Goal: Task Accomplishment & Management: Use online tool/utility

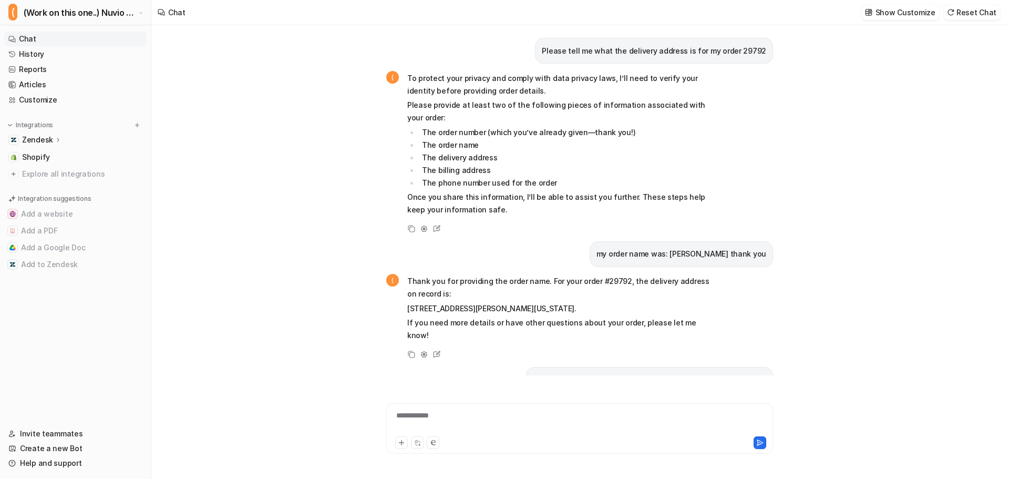
scroll to position [1276, 0]
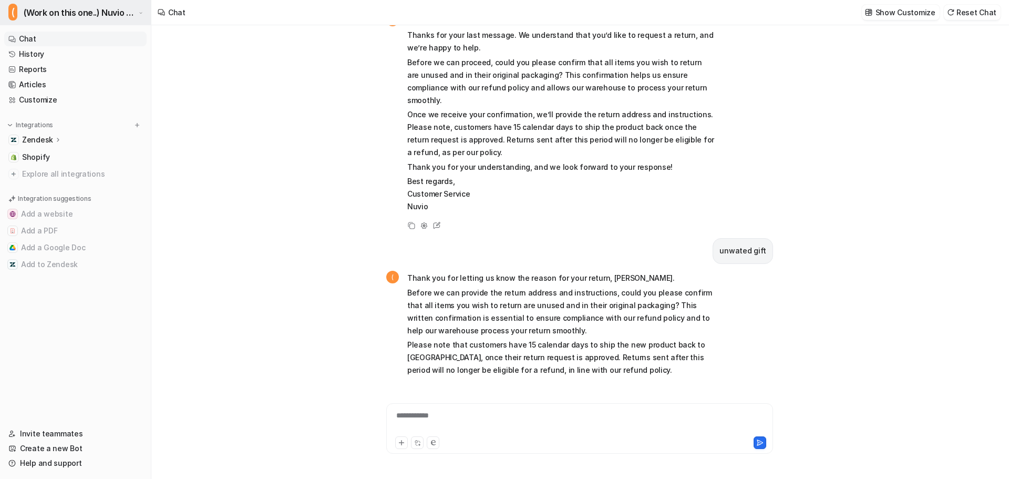
click at [91, 9] on span "(Work on this one..) Nuvio Customer Service Expert Bot" at bounding box center [80, 12] width 112 height 15
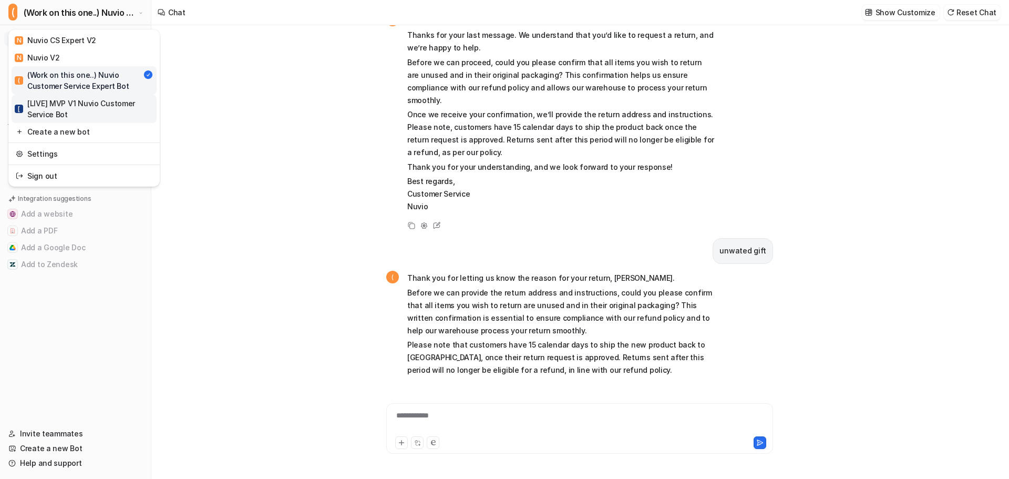
click at [94, 107] on div "[ [LIVE] MVP V1 Nuvio Customer Service Bot" at bounding box center [84, 109] width 139 height 22
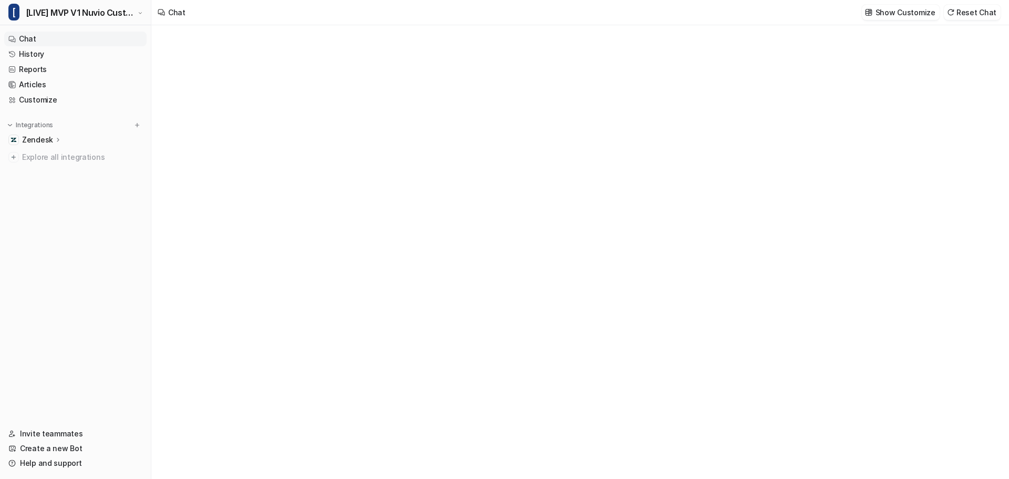
type textarea "**********"
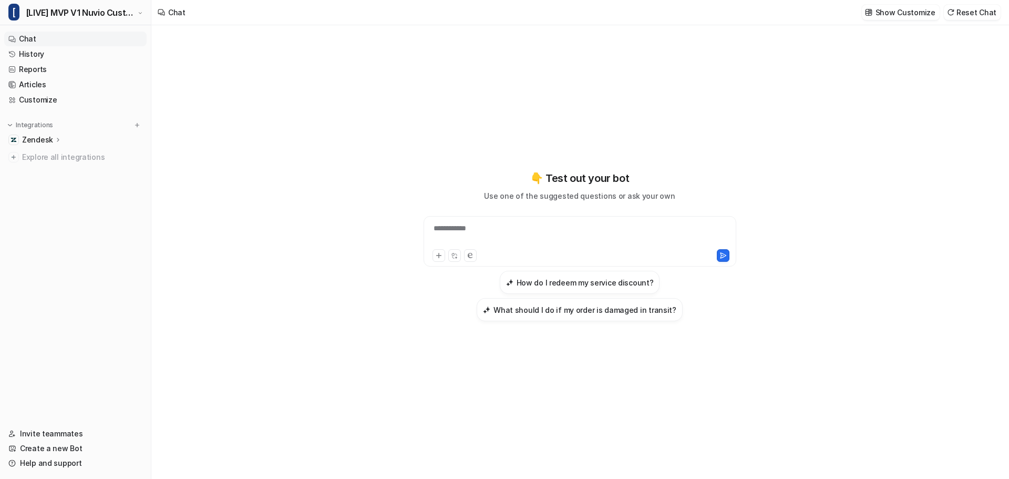
click at [575, 239] on div "**********" at bounding box center [579, 235] width 307 height 24
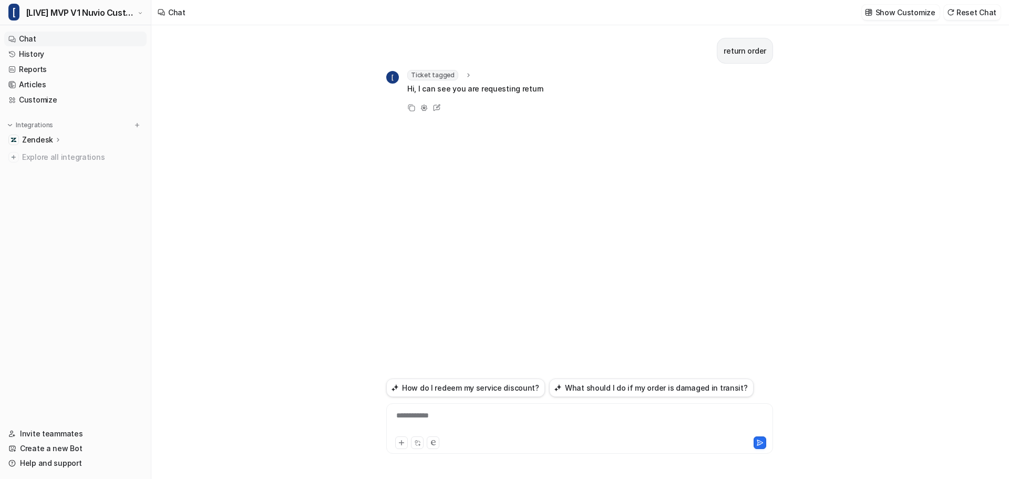
click at [460, 414] on div "**********" at bounding box center [580, 422] width 382 height 24
click at [44, 101] on link "Customize" at bounding box center [75, 100] width 142 height 15
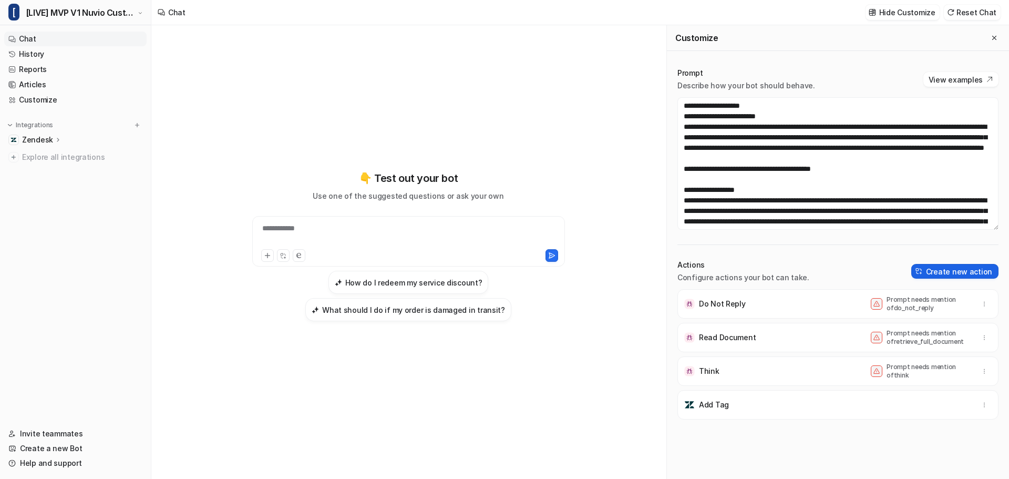
click at [963, 266] on button "Create new action" at bounding box center [954, 271] width 87 height 15
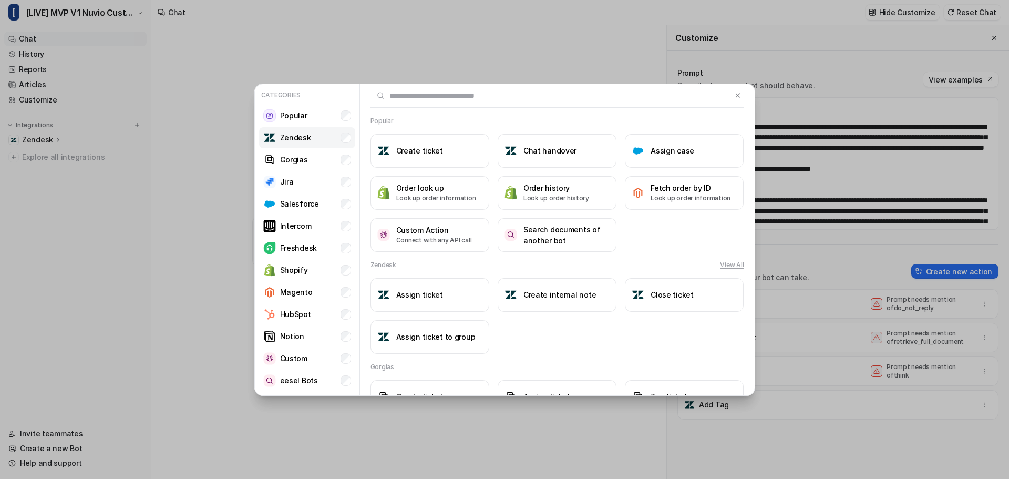
click at [310, 137] on li "Zendesk" at bounding box center [307, 137] width 96 height 21
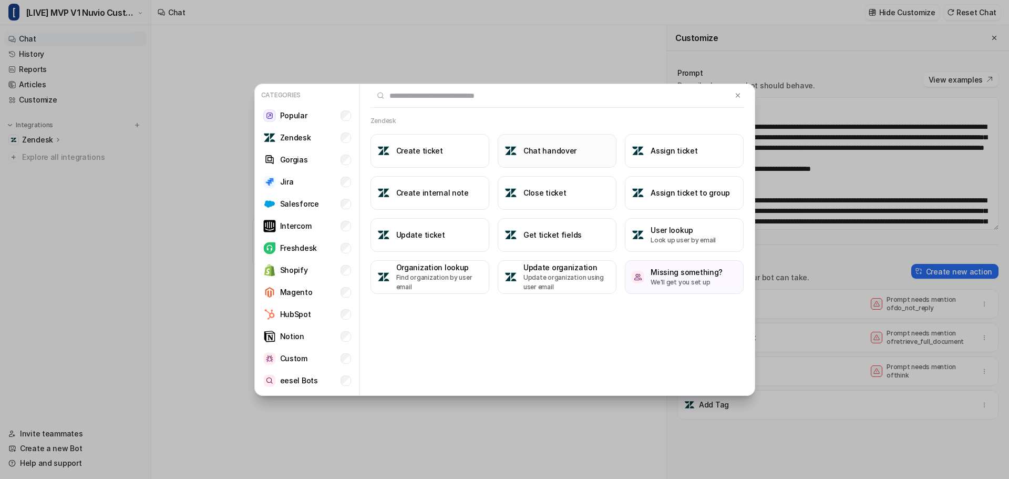
click at [565, 152] on h3 "Chat handover" at bounding box center [550, 150] width 53 height 11
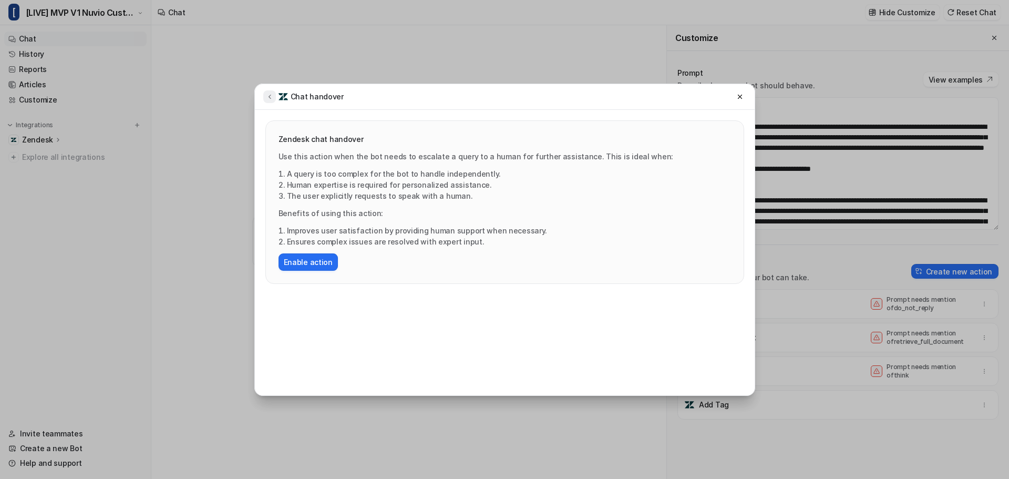
click at [264, 97] on button at bounding box center [269, 96] width 13 height 13
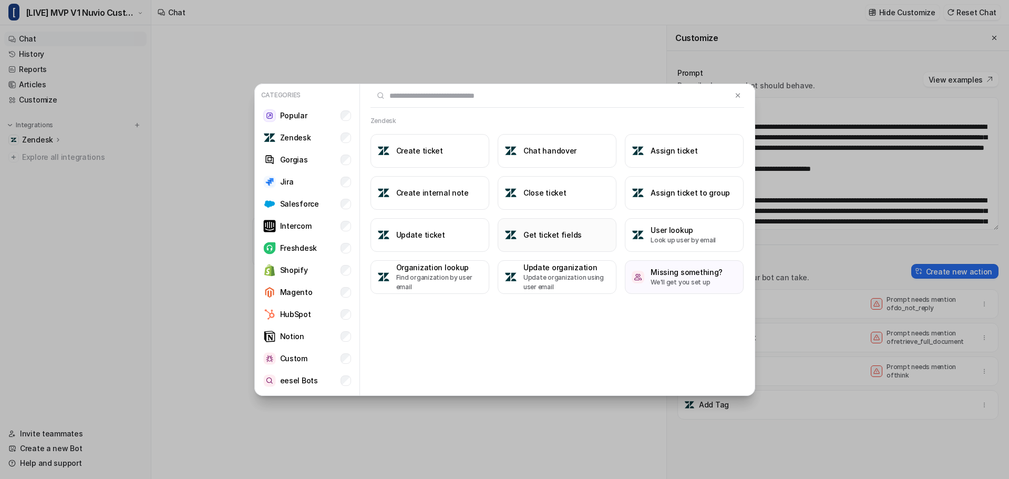
click at [567, 235] on h3 "Get ticket fields" at bounding box center [553, 234] width 58 height 11
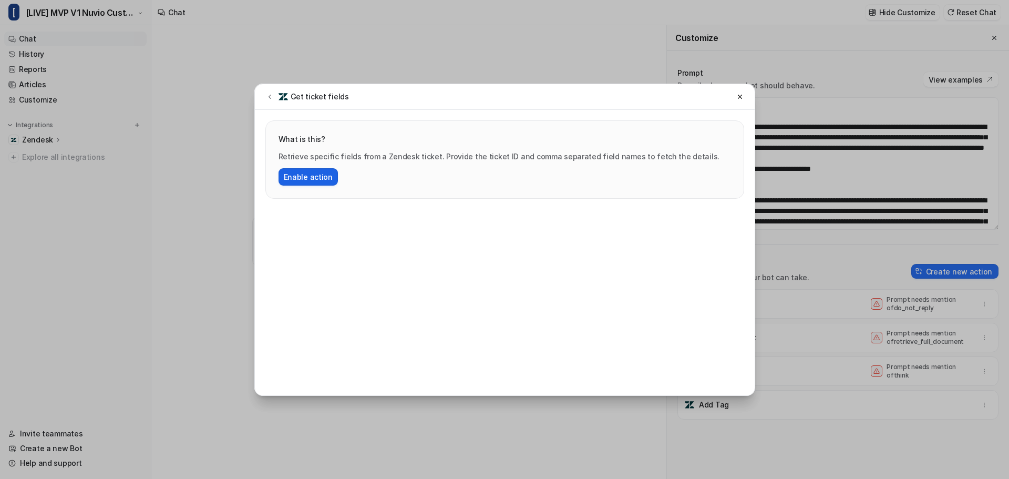
click at [329, 178] on button "Enable action" at bounding box center [308, 176] width 59 height 17
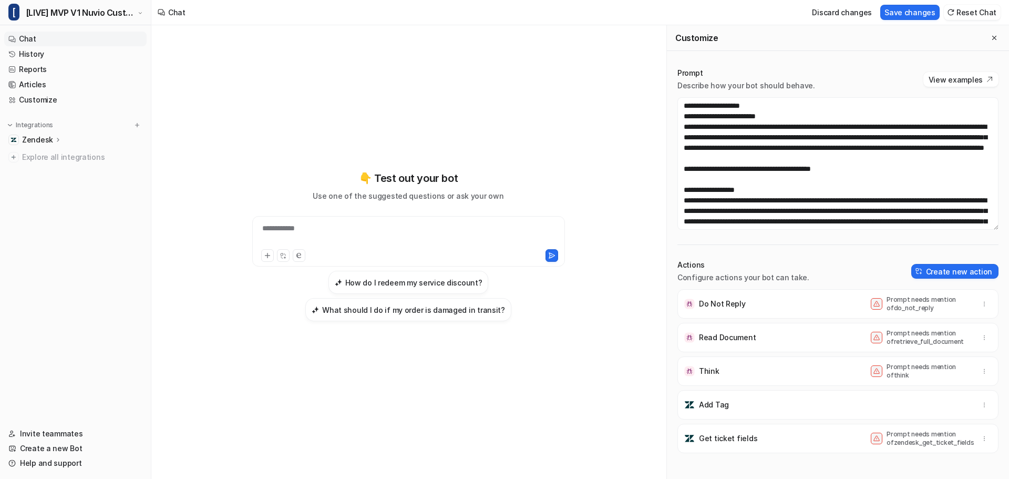
click at [372, 161] on div "**********" at bounding box center [408, 245] width 387 height 335
click at [783, 107] on textarea at bounding box center [838, 163] width 321 height 132
paste textarea "**********"
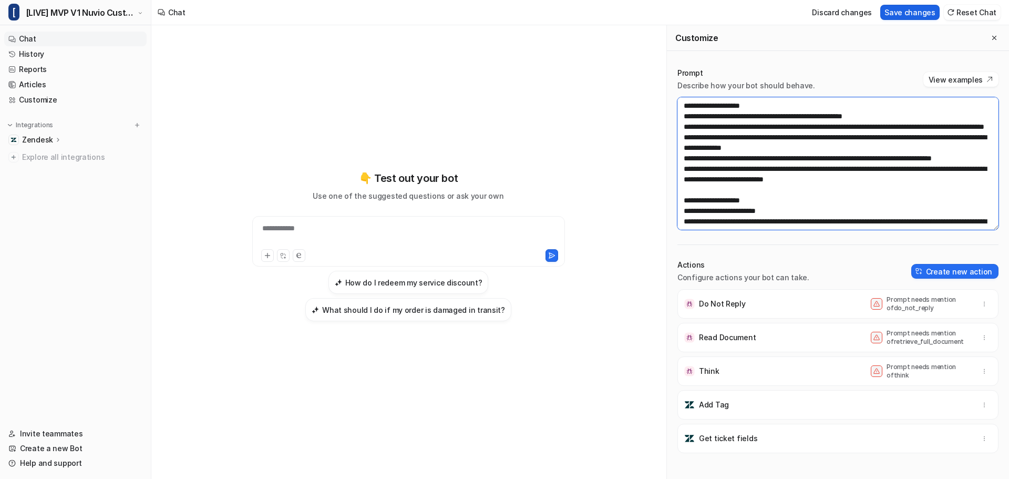
type textarea "**********"
click at [922, 13] on button "Save changes" at bounding box center [909, 12] width 59 height 15
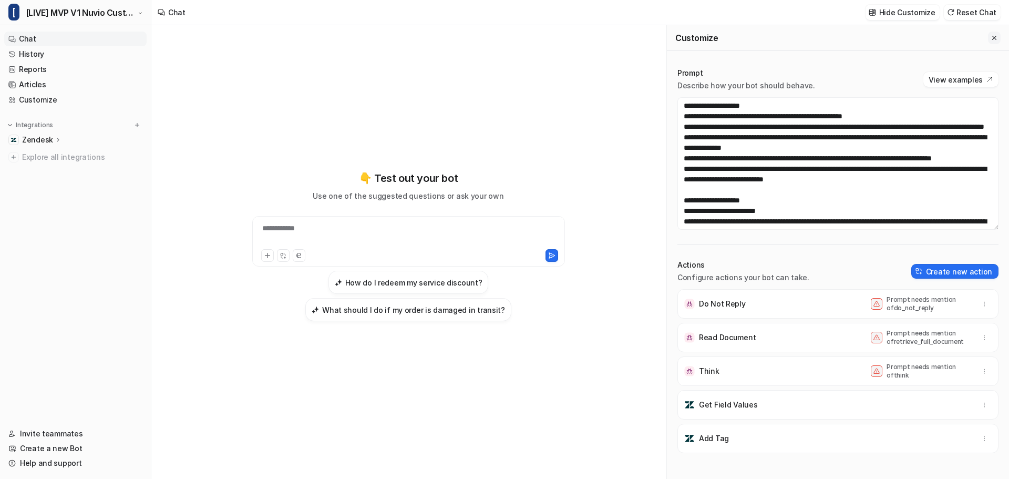
click at [989, 32] on button "Close flyout" at bounding box center [994, 38] width 13 height 13
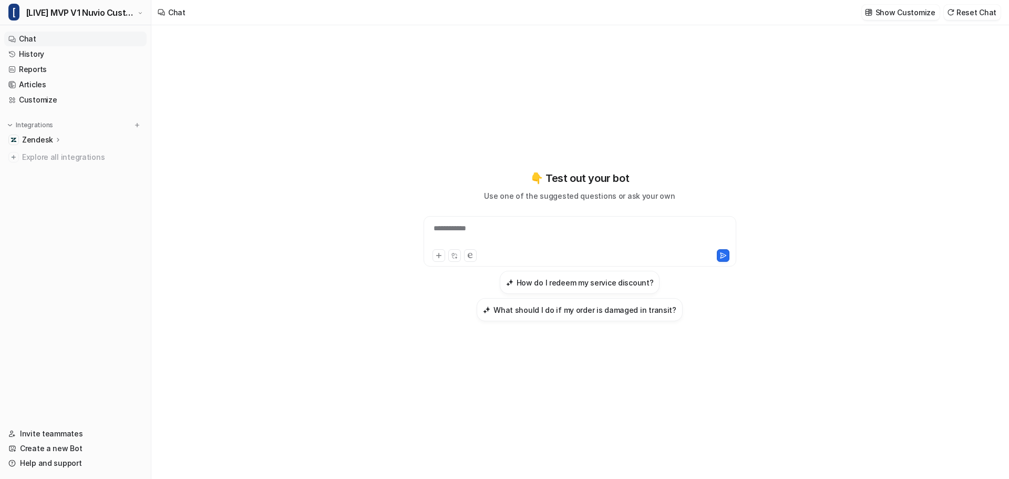
click at [470, 231] on div "**********" at bounding box center [579, 235] width 307 height 24
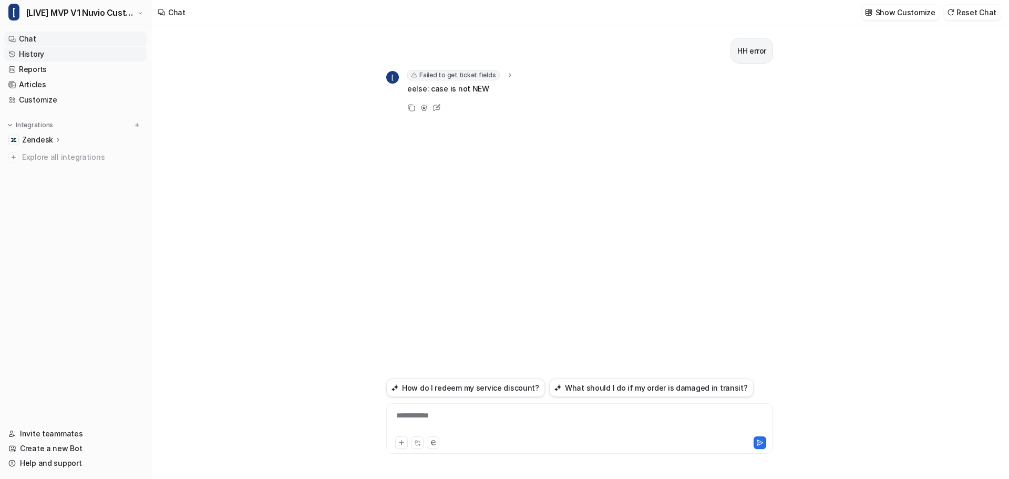
click at [43, 56] on link "History" at bounding box center [75, 54] width 142 height 15
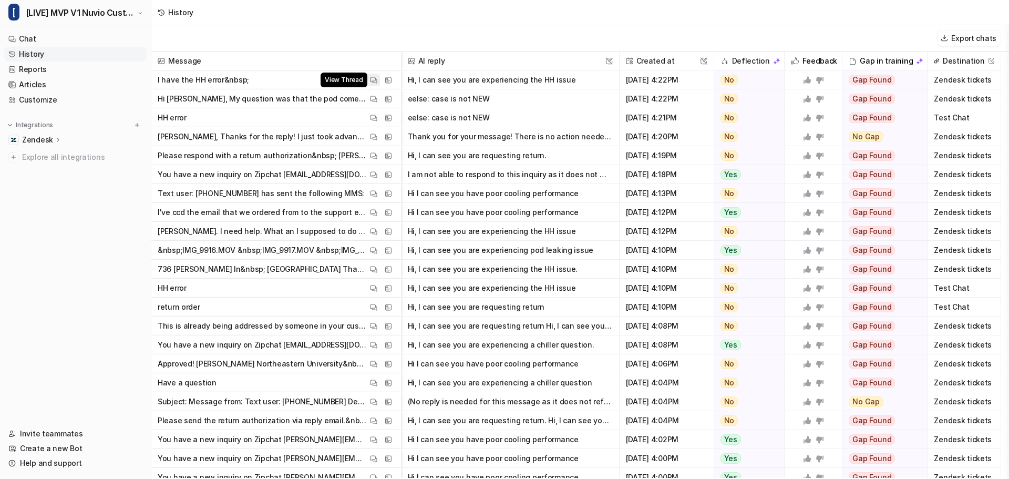
click at [373, 77] on img at bounding box center [373, 80] width 7 height 8
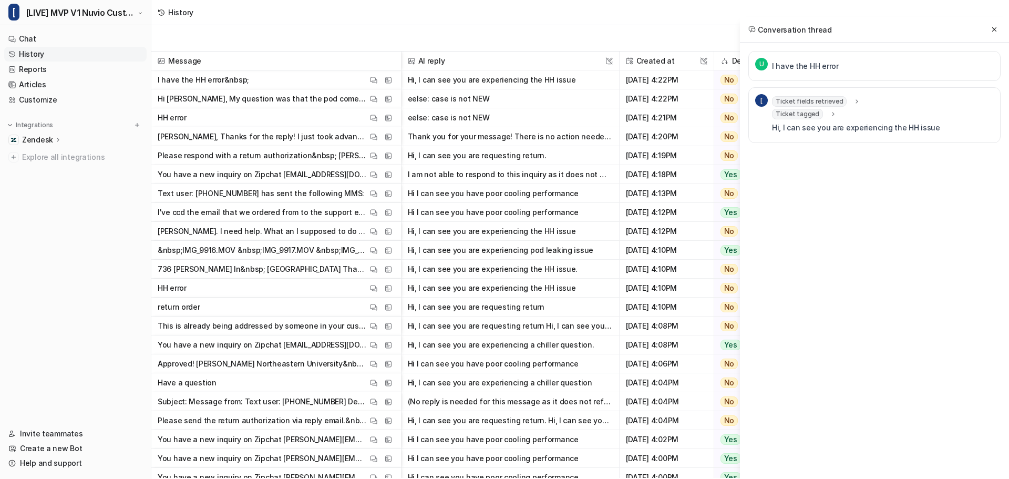
click at [854, 99] on icon at bounding box center [857, 102] width 7 height 8
click at [853, 99] on icon at bounding box center [857, 101] width 8 height 7
click at [830, 114] on icon at bounding box center [832, 114] width 7 height 8
click at [832, 114] on icon at bounding box center [834, 114] width 4 height 2
click at [993, 29] on icon at bounding box center [994, 29] width 7 height 7
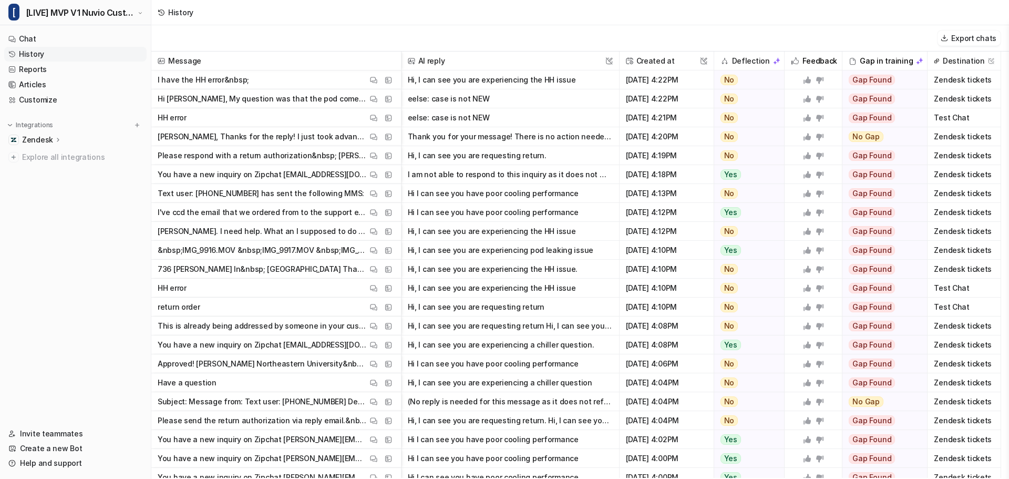
click at [35, 54] on link "History" at bounding box center [75, 54] width 142 height 15
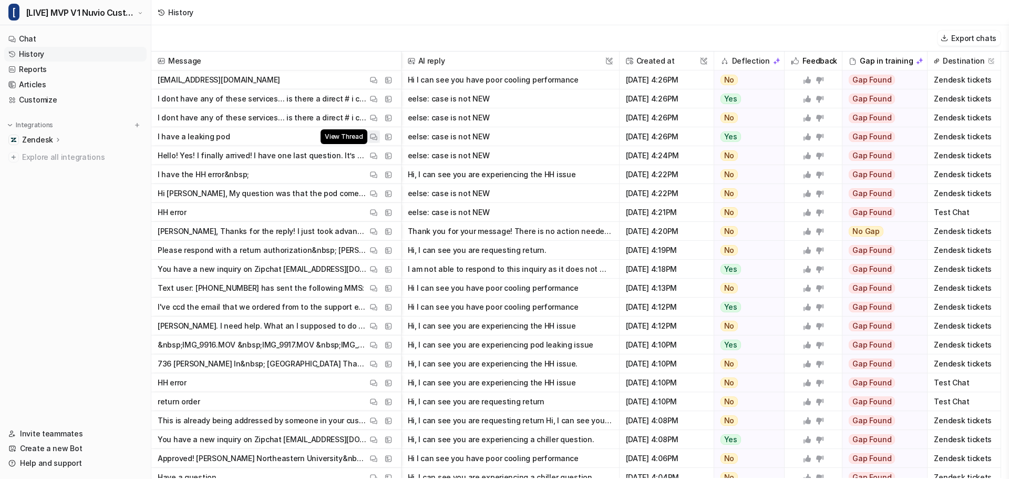
click at [376, 137] on img at bounding box center [373, 137] width 7 height 8
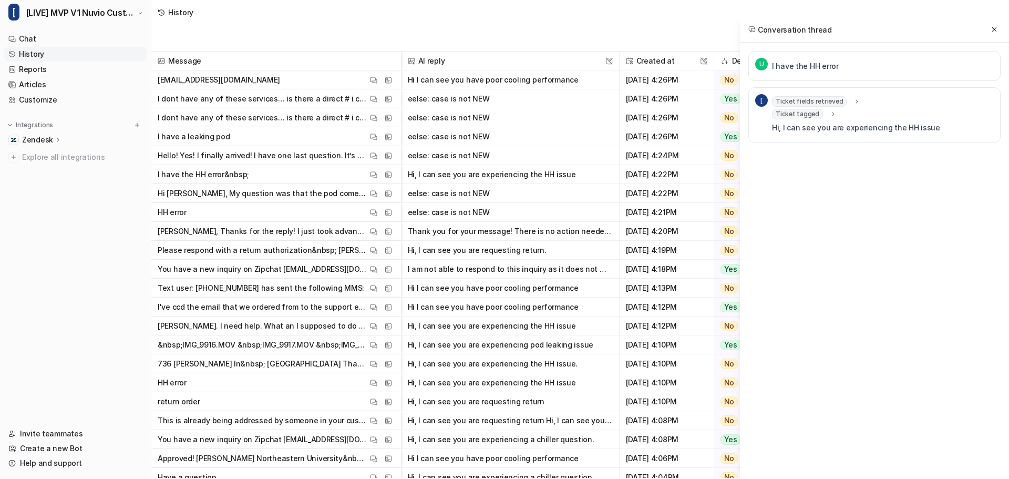
click at [912, 171] on div "U I have the HH error [ Ticket fields retrieved fields : "status" ticket_id : "…" at bounding box center [874, 118] width 252 height 134
click at [829, 117] on icon at bounding box center [832, 114] width 7 height 8
click at [829, 117] on icon at bounding box center [833, 113] width 8 height 7
click at [855, 105] on icon at bounding box center [857, 102] width 7 height 8
click at [855, 102] on icon at bounding box center [857, 101] width 8 height 7
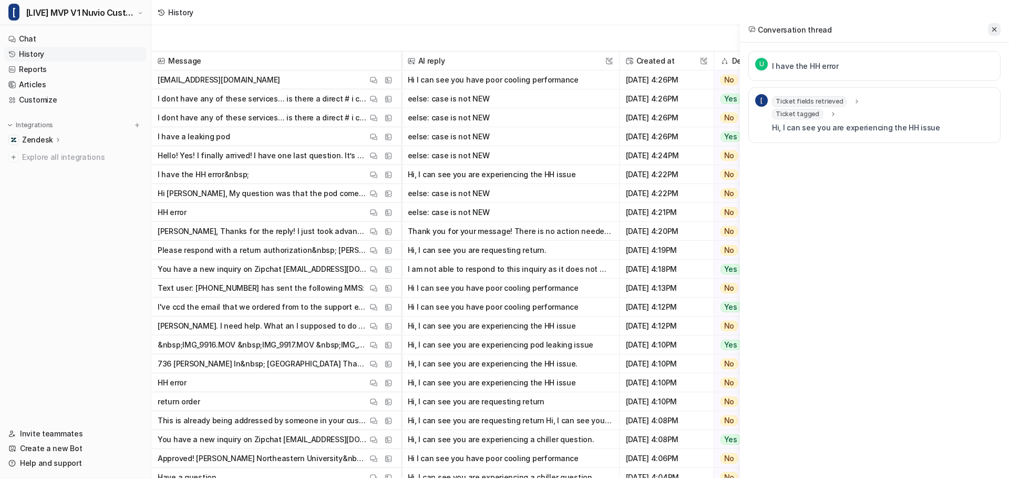
click at [990, 31] on button at bounding box center [994, 29] width 13 height 13
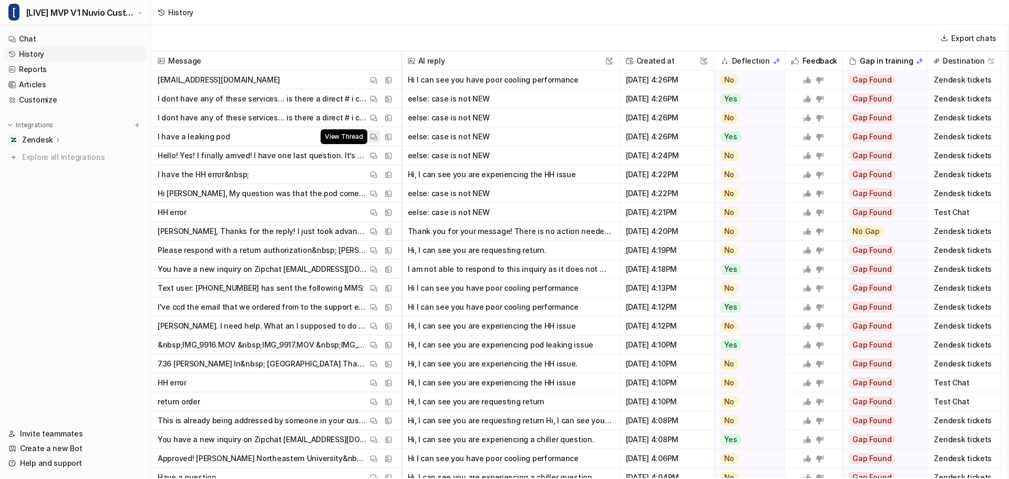
click at [373, 136] on img at bounding box center [373, 137] width 7 height 8
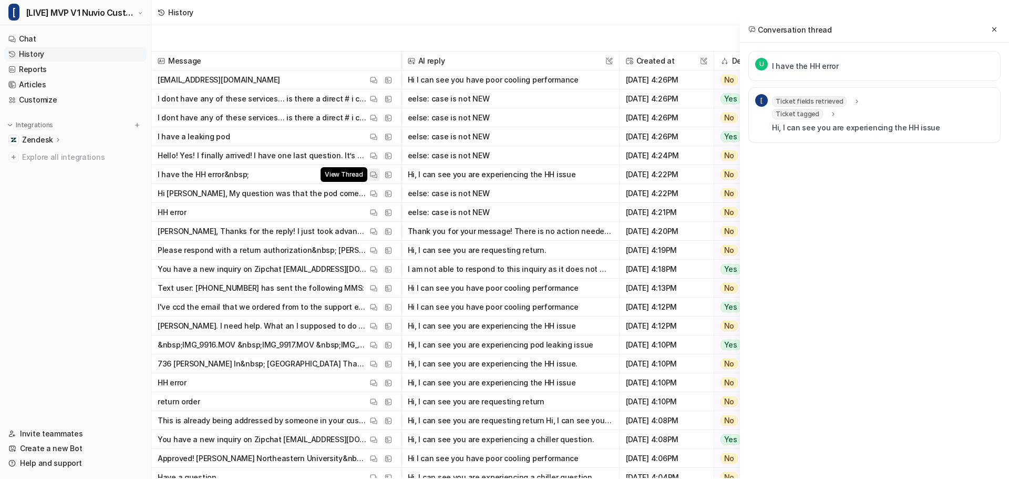
click at [374, 177] on img at bounding box center [373, 175] width 7 height 8
click at [997, 28] on icon at bounding box center [994, 29] width 7 height 7
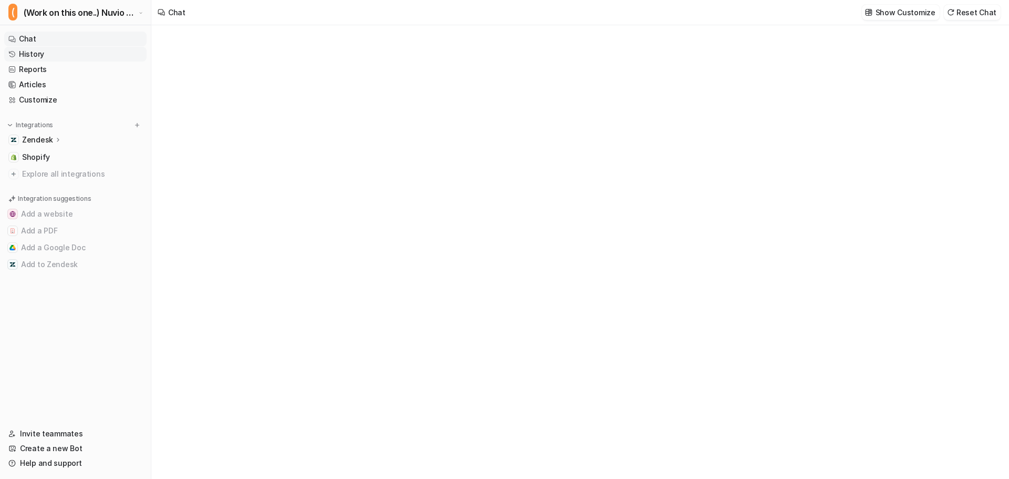
type textarea "**********"
click at [46, 54] on link "History" at bounding box center [75, 54] width 142 height 15
click at [64, 5] on span "(Work on this one..) Nuvio Customer Service Expert Bot" at bounding box center [80, 12] width 112 height 15
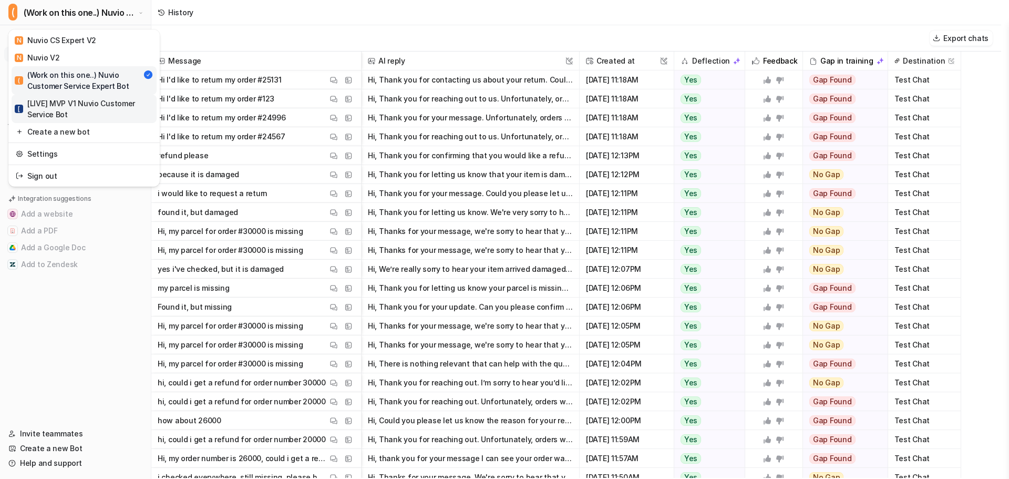
click at [64, 109] on div "[ [LIVE] MVP V1 Nuvio Customer Service Bot" at bounding box center [84, 109] width 139 height 22
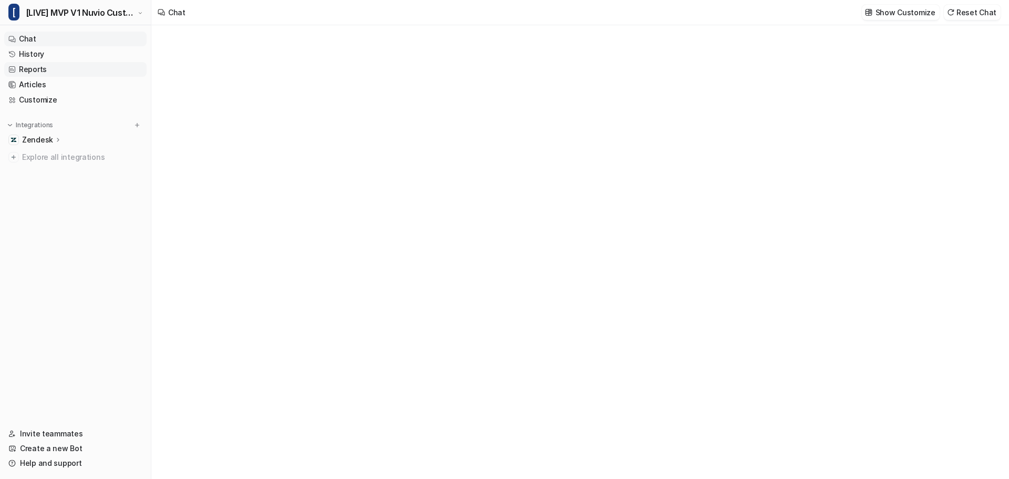
type textarea "**********"
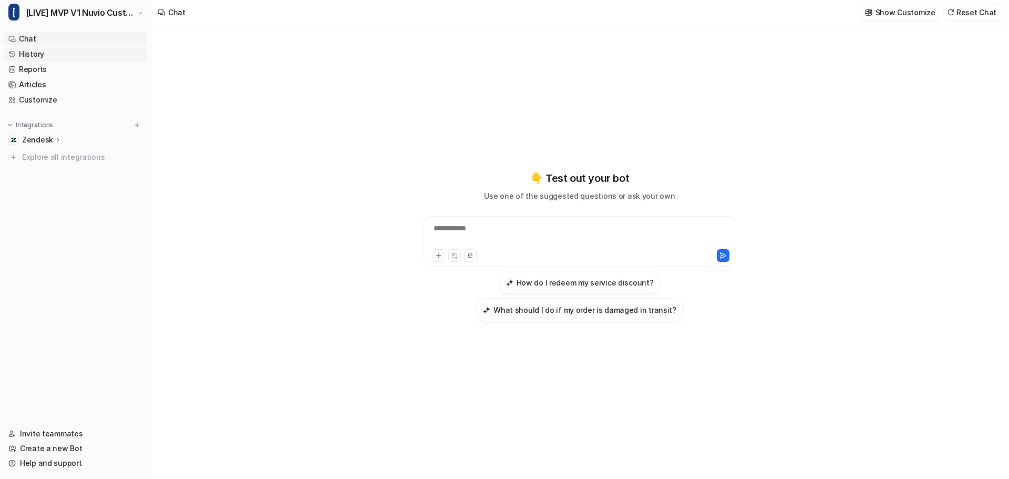
click at [33, 54] on link "History" at bounding box center [75, 54] width 142 height 15
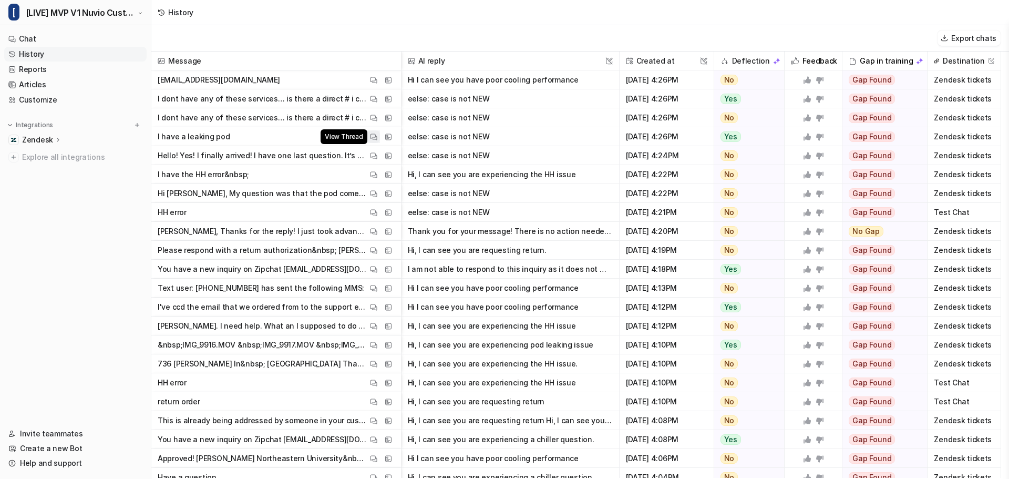
click at [371, 136] on img at bounding box center [373, 137] width 7 height 8
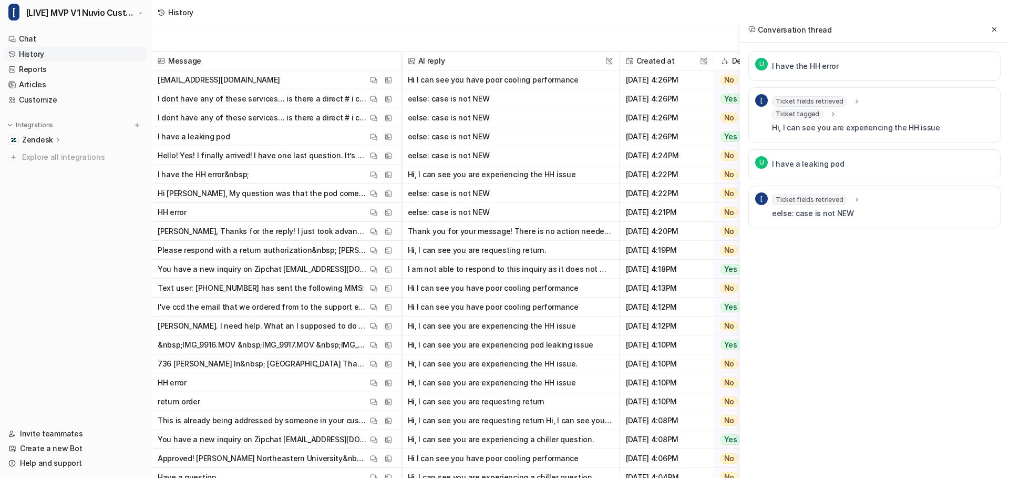
click at [854, 198] on icon at bounding box center [857, 200] width 7 height 8
click at [853, 198] on icon at bounding box center [857, 199] width 8 height 7
click at [854, 198] on icon at bounding box center [857, 200] width 7 height 8
click at [853, 198] on icon at bounding box center [857, 199] width 8 height 7
click at [882, 263] on div "U I have the HH error [ Ticket fields retrieved fields : "status" ticket_id : "…" at bounding box center [874, 160] width 252 height 219
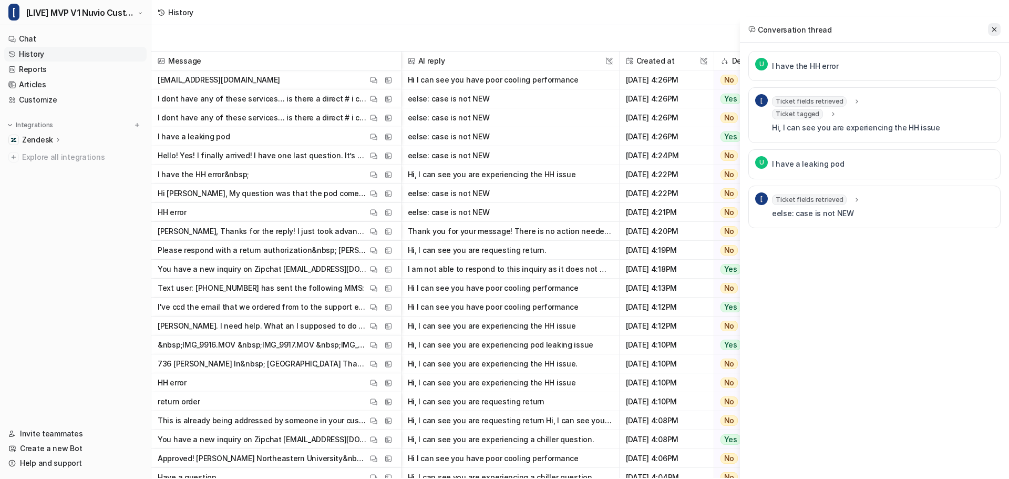
click at [992, 27] on icon at bounding box center [994, 29] width 7 height 7
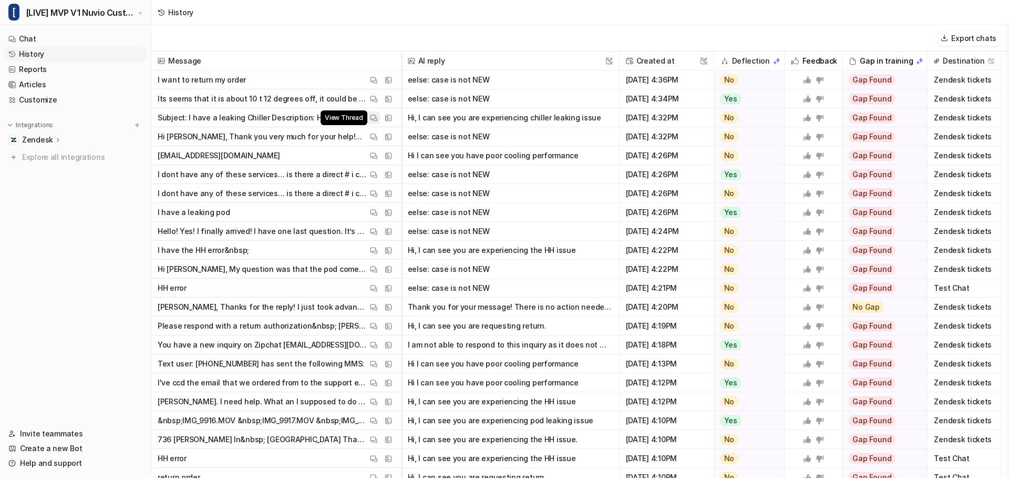
click at [375, 116] on img at bounding box center [373, 118] width 7 height 8
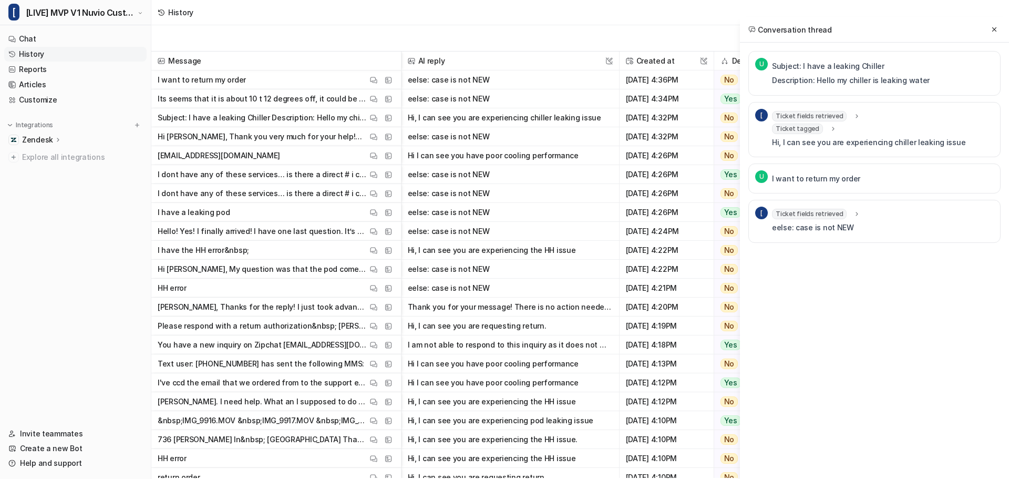
click at [846, 214] on div "Ticket fields retrieved" at bounding box center [816, 214] width 89 height 11
click at [853, 215] on icon at bounding box center [857, 213] width 8 height 7
click at [854, 215] on icon at bounding box center [857, 214] width 7 height 8
click at [989, 29] on button at bounding box center [994, 29] width 13 height 13
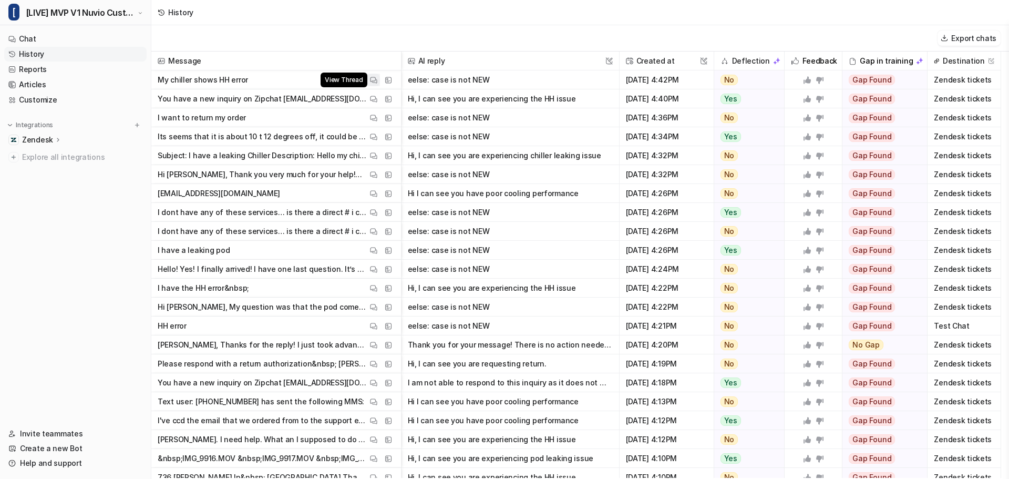
click at [376, 81] on img at bounding box center [373, 80] width 7 height 8
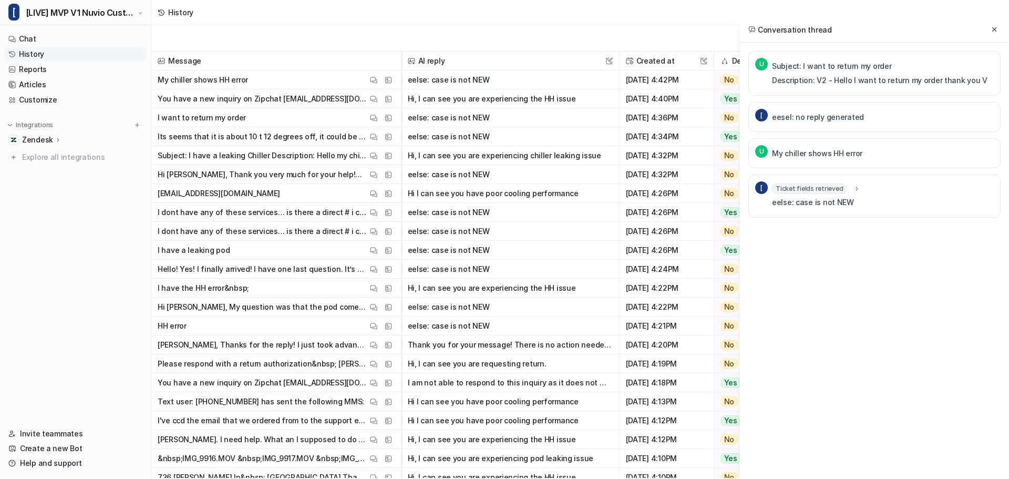
click at [854, 190] on icon at bounding box center [857, 189] width 7 height 8
click at [853, 190] on icon at bounding box center [857, 188] width 8 height 7
click at [839, 118] on p "eesel: no reply generated" at bounding box center [818, 117] width 92 height 13
click at [839, 155] on p "My chiller shows HH error" at bounding box center [817, 153] width 90 height 13
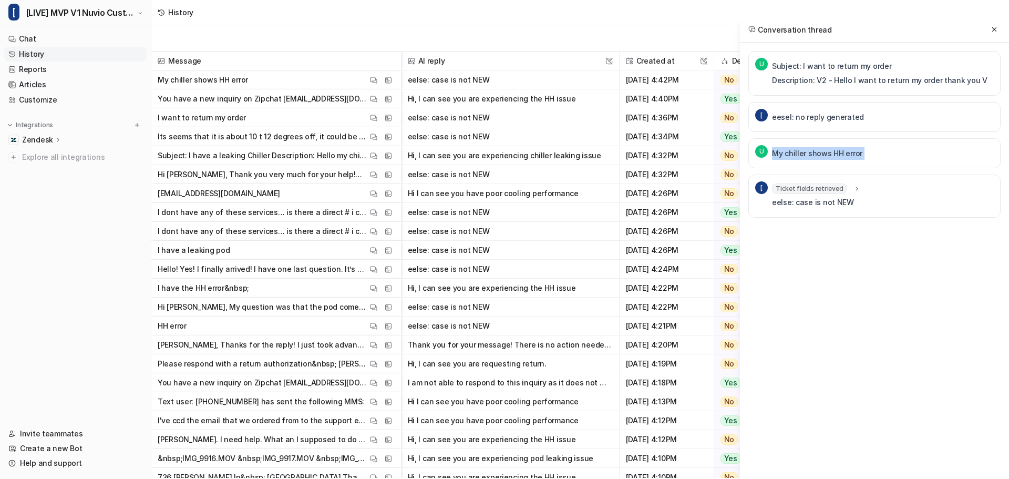
click at [839, 155] on p "My chiller shows HH error" at bounding box center [817, 153] width 90 height 13
click at [995, 38] on div "Conversation thread" at bounding box center [874, 30] width 269 height 26
click at [993, 25] on button at bounding box center [994, 29] width 13 height 13
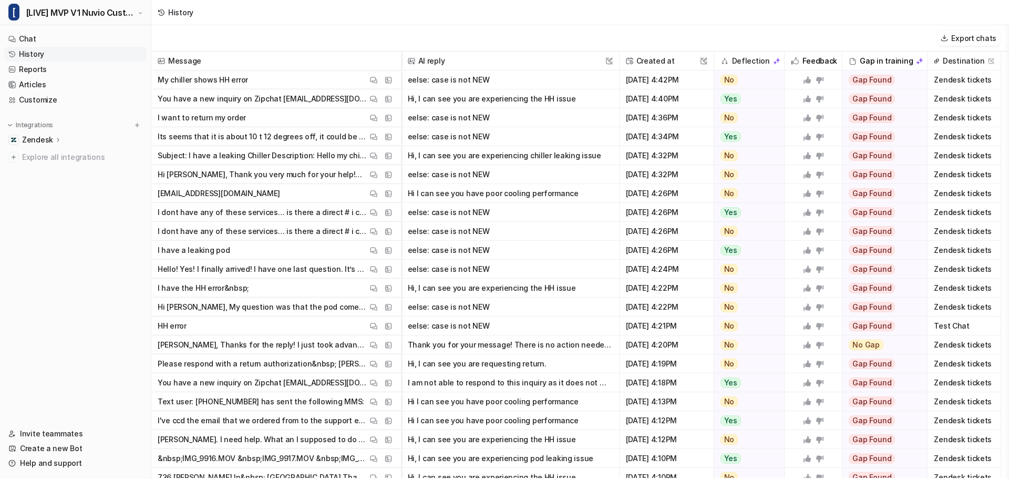
click at [644, 22] on div "History" at bounding box center [580, 12] width 858 height 25
